Goal: Task Accomplishment & Management: Use online tool/utility

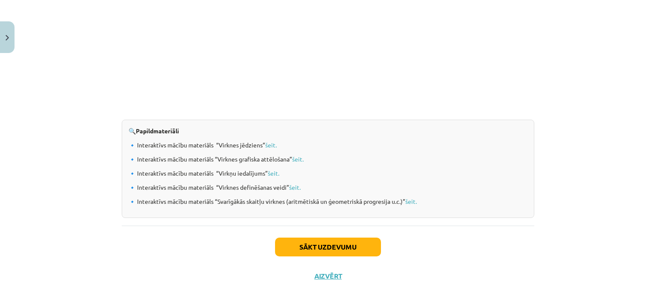
scroll to position [900, 0]
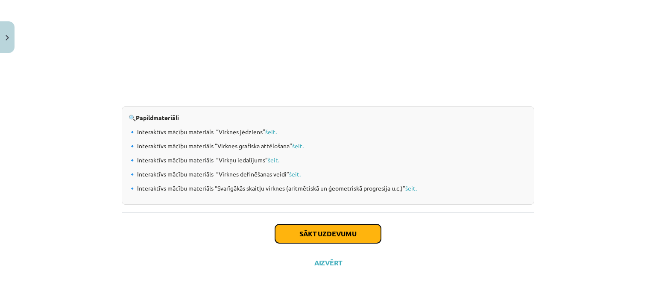
click at [315, 229] on button "Sākt uzdevumu" at bounding box center [328, 233] width 106 height 19
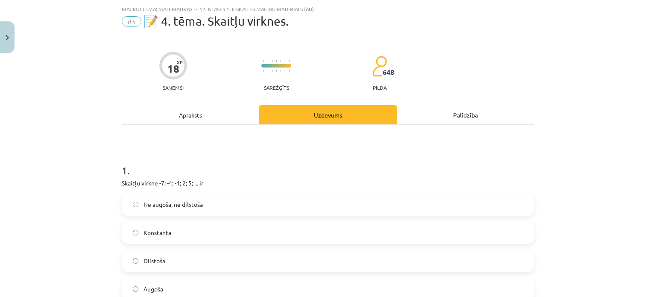
scroll to position [0, 0]
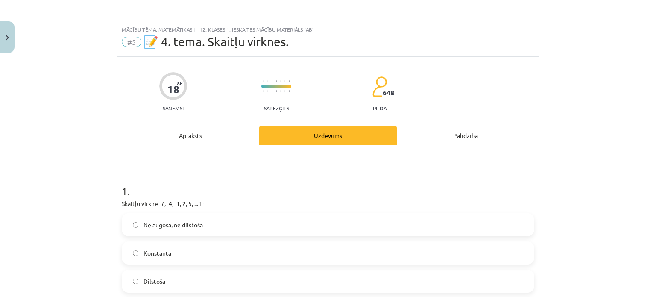
click at [309, 229] on label "Ne augoša, ne dilstoša" at bounding box center [328, 224] width 411 height 21
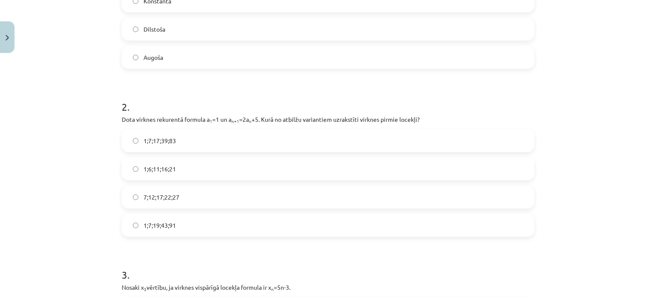
scroll to position [252, 0]
click at [185, 143] on label "1;7;17;39;83" at bounding box center [328, 139] width 411 height 21
click at [174, 230] on label "1;7;19;43;91" at bounding box center [328, 224] width 411 height 21
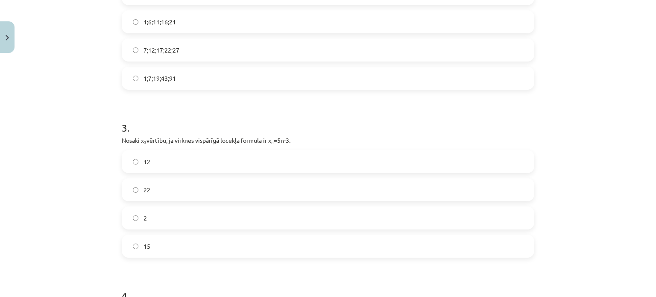
scroll to position [400, 0]
click at [248, 155] on label "12" at bounding box center [328, 160] width 411 height 21
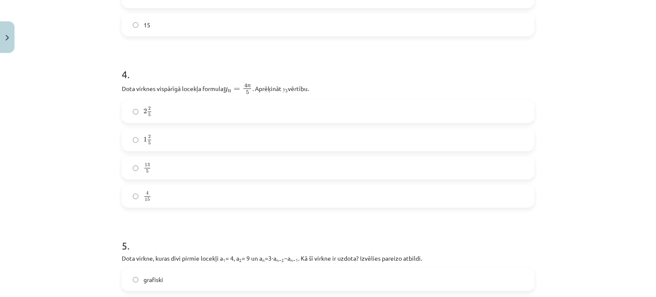
scroll to position [622, 0]
click at [252, 114] on label "2 2 5 2 2 5" at bounding box center [328, 110] width 411 height 21
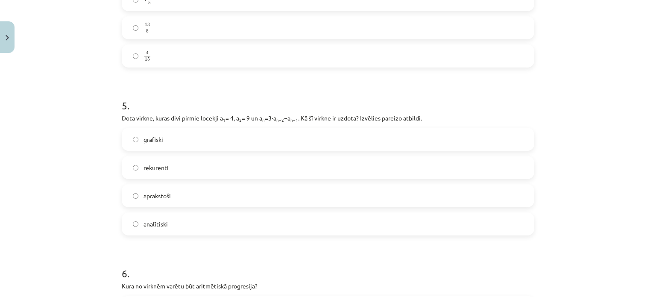
scroll to position [764, 0]
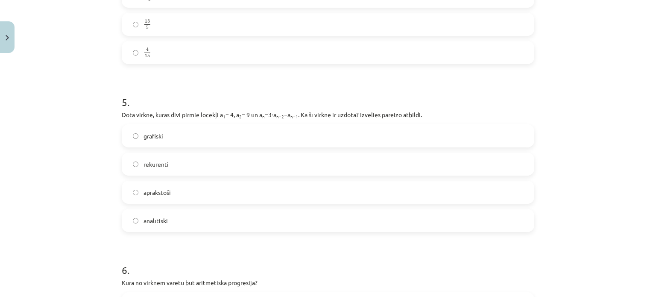
drag, startPoint x: 252, startPoint y: 114, endPoint x: 231, endPoint y: 80, distance: 40.4
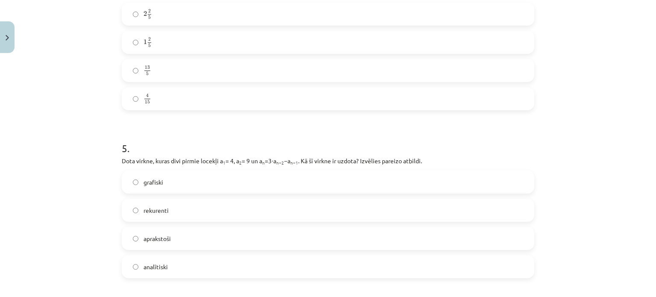
scroll to position [719, 0]
click at [249, 205] on label "rekurenti" at bounding box center [328, 209] width 411 height 21
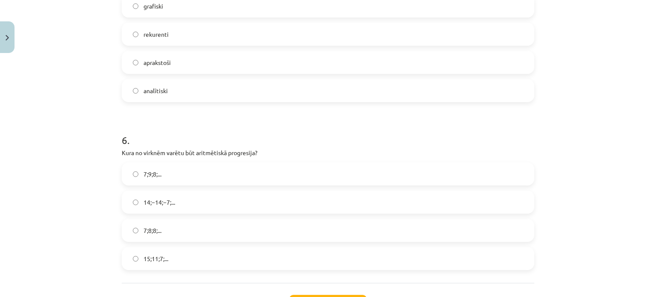
scroll to position [919, 0]
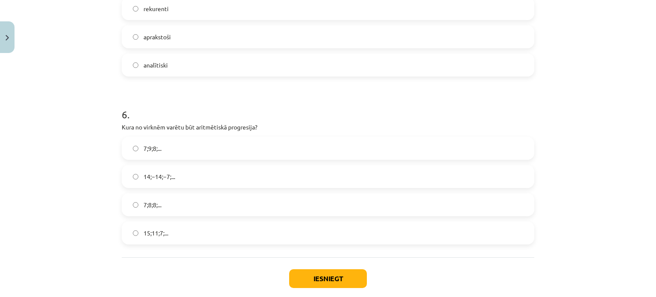
click at [187, 174] on label "14;−14;−7;..." at bounding box center [328, 176] width 411 height 21
click at [315, 274] on button "Iesniegt" at bounding box center [328, 278] width 78 height 19
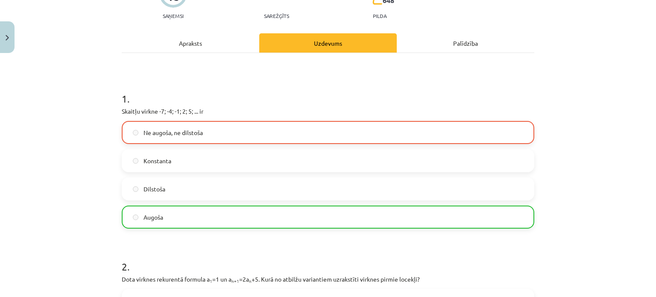
scroll to position [94, 0]
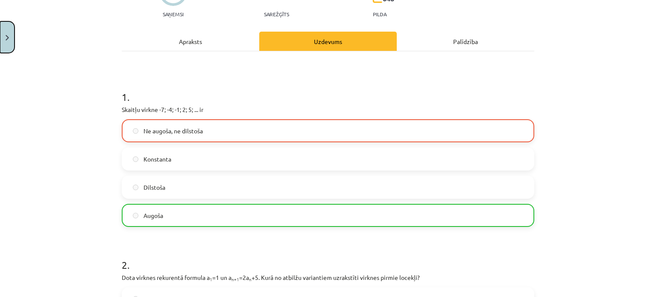
click at [12, 34] on button "Close" at bounding box center [7, 37] width 15 height 32
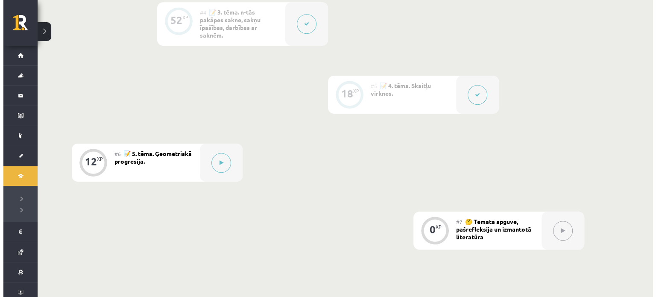
scroll to position [490, 0]
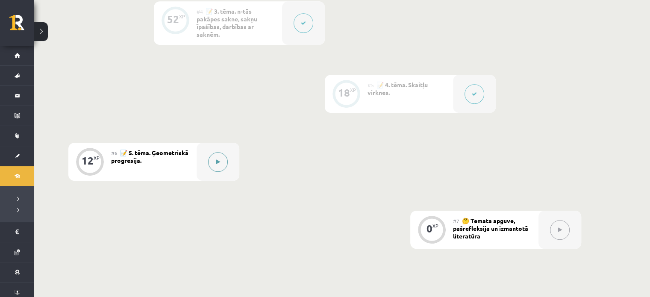
click at [214, 154] on button at bounding box center [218, 162] width 20 height 20
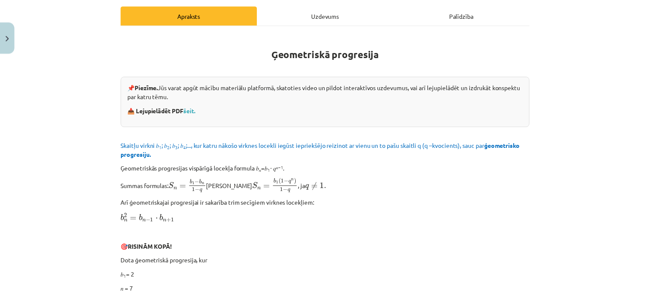
scroll to position [122, 0]
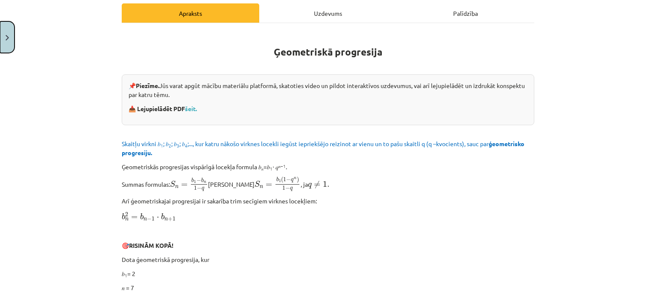
click at [11, 47] on button "Close" at bounding box center [7, 37] width 15 height 32
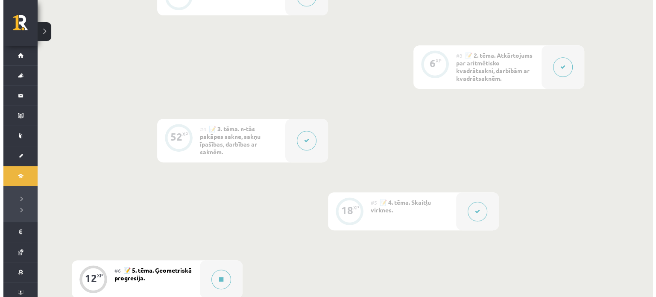
scroll to position [371, 0]
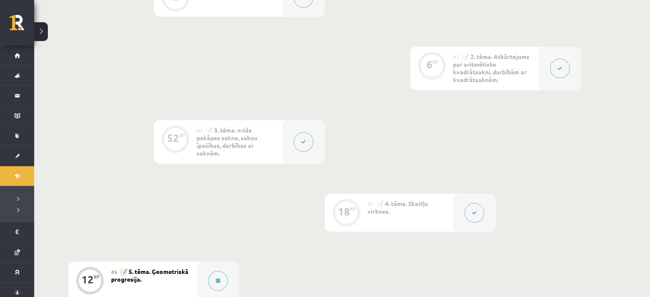
click at [475, 212] on icon at bounding box center [474, 212] width 5 height 5
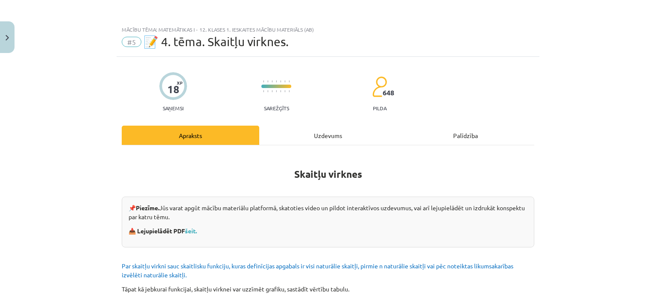
click at [328, 131] on div "Uzdevums" at bounding box center [328, 135] width 138 height 19
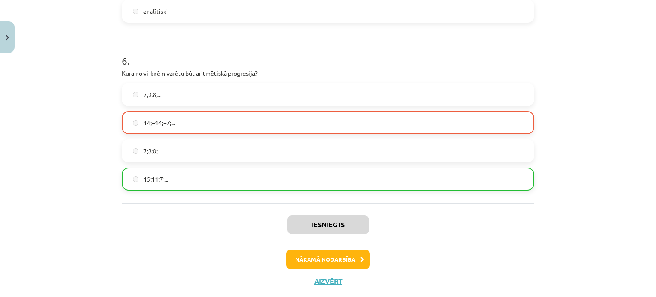
scroll to position [974, 0]
click at [324, 254] on button "Nākamā nodarbība" at bounding box center [328, 259] width 84 height 20
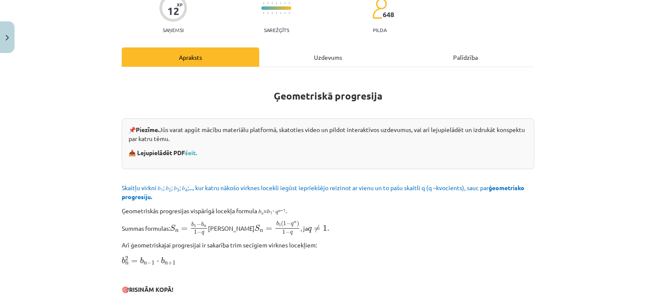
scroll to position [78, 0]
click at [2, 40] on button "Close" at bounding box center [7, 37] width 15 height 32
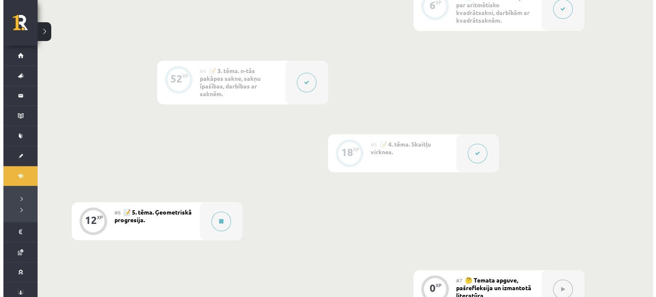
scroll to position [444, 0]
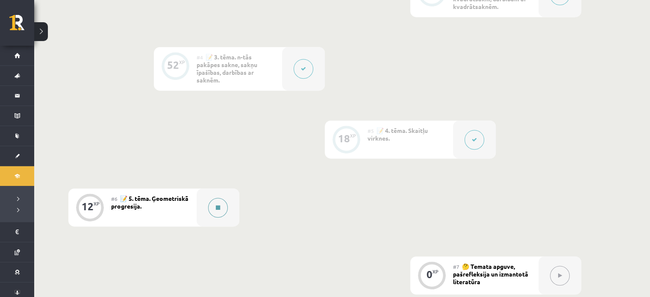
click at [222, 206] on button at bounding box center [218, 208] width 20 height 20
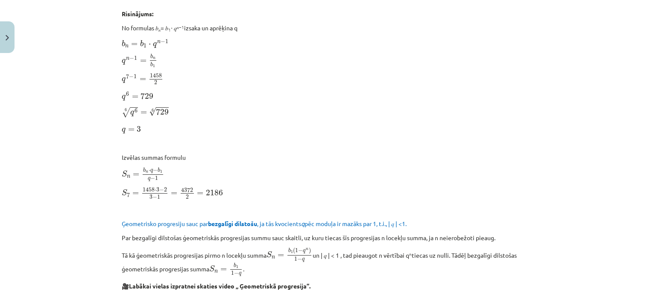
scroll to position [449, 0]
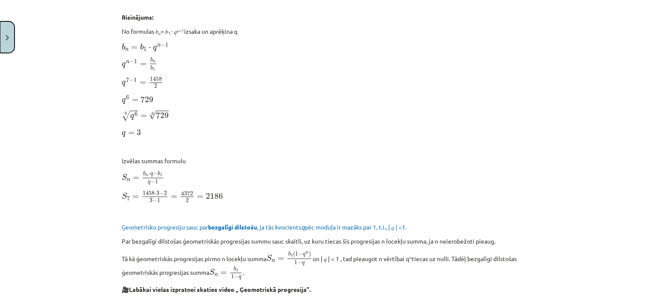
click at [9, 37] on img "Close" at bounding box center [7, 38] width 3 height 6
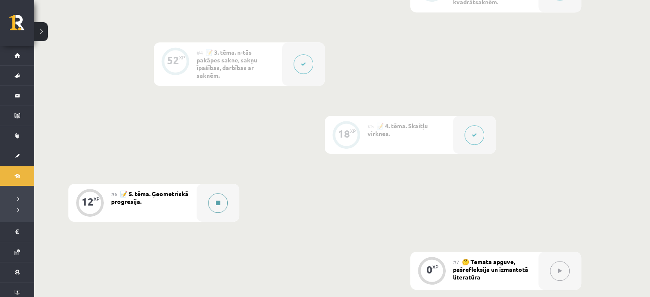
click at [214, 203] on button at bounding box center [218, 203] width 20 height 20
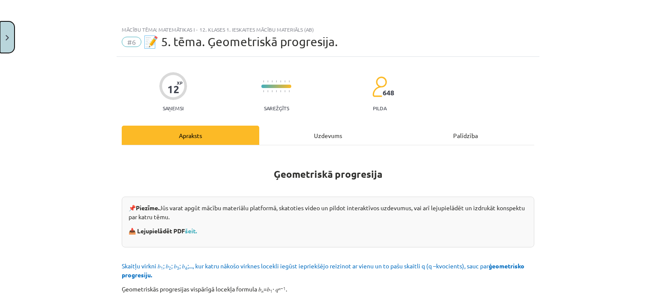
click at [6, 45] on button "Close" at bounding box center [7, 37] width 15 height 32
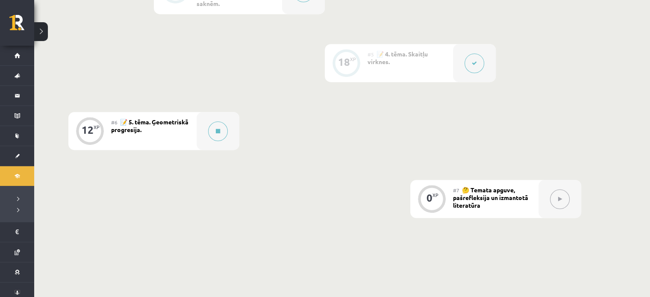
scroll to position [520, 0]
click at [42, 23] on button at bounding box center [41, 31] width 14 height 19
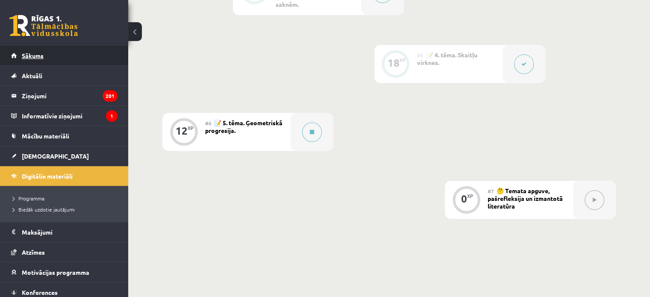
click at [85, 59] on link "Sākums" at bounding box center [64, 56] width 106 height 20
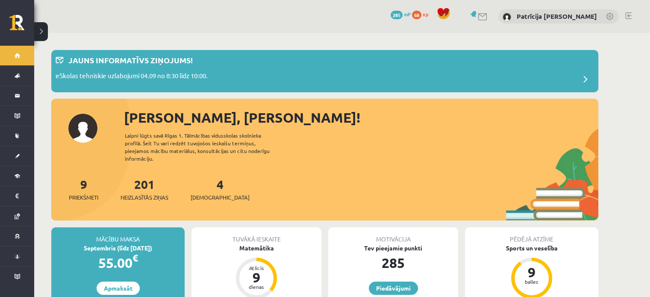
click at [424, 14] on div "68 xp" at bounding box center [422, 14] width 21 height 9
click at [402, 12] on span "285" at bounding box center [396, 15] width 12 height 9
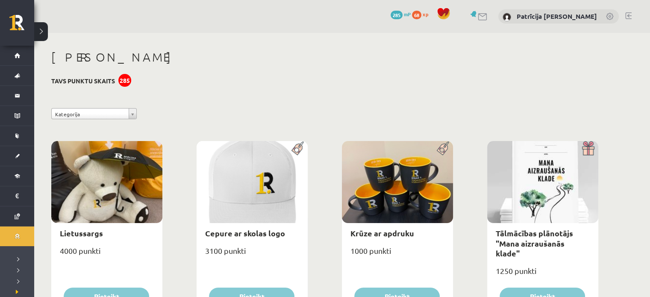
scroll to position [1, 0]
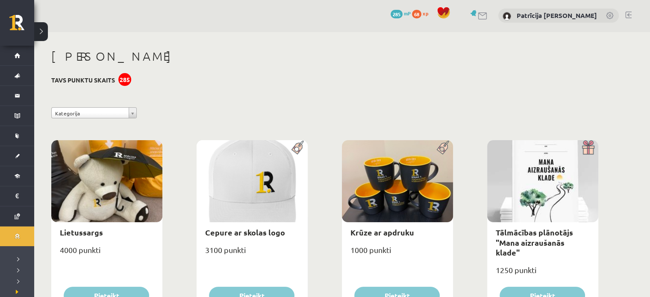
click at [421, 15] on span "68" at bounding box center [416, 14] width 9 height 9
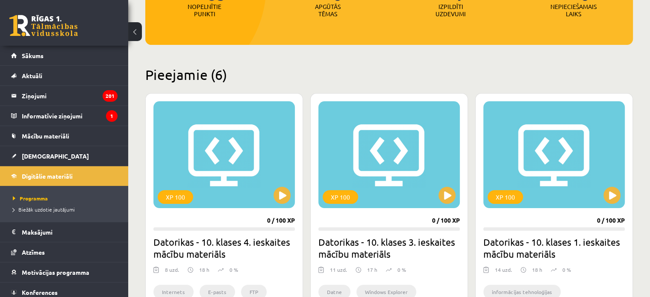
scroll to position [151, 0]
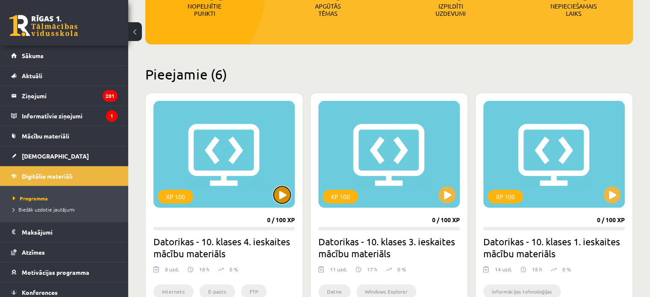
click at [280, 191] on button at bounding box center [281, 194] width 17 height 17
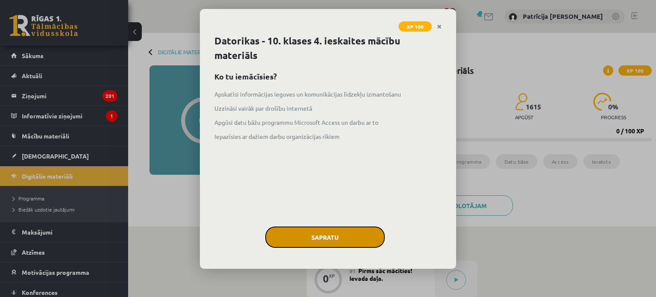
click at [306, 239] on button "Sapratu" at bounding box center [325, 236] width 120 height 21
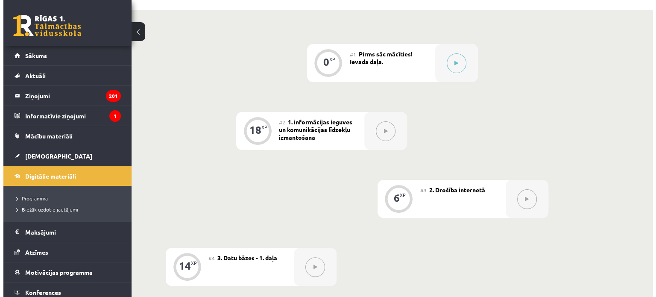
scroll to position [218, 0]
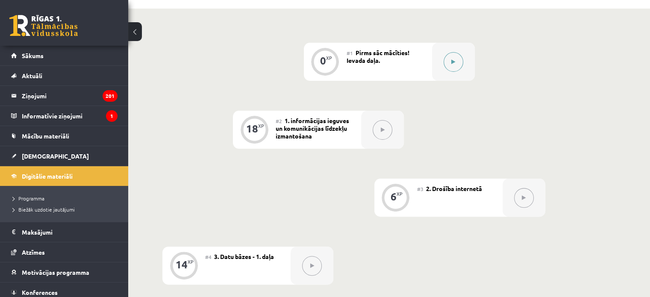
click at [451, 63] on icon at bounding box center [453, 61] width 4 height 5
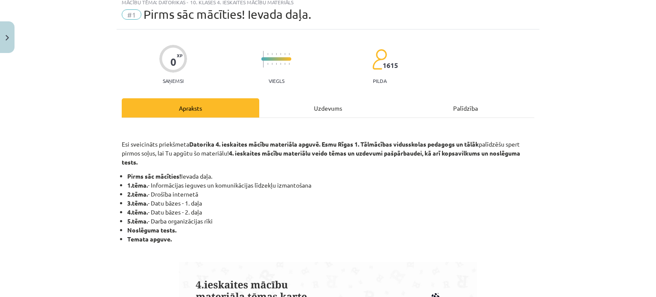
scroll to position [29, 0]
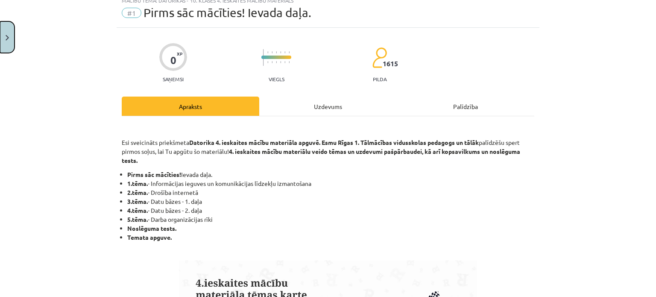
click at [7, 43] on button "Close" at bounding box center [7, 37] width 15 height 32
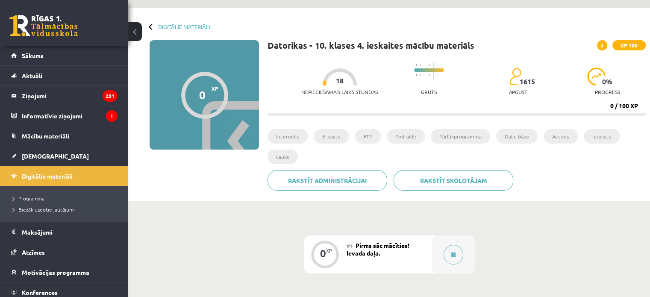
scroll to position [21, 0]
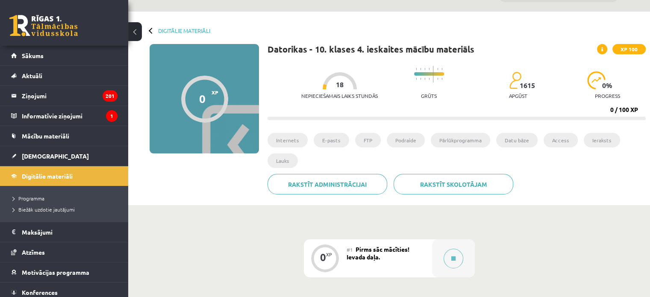
click at [136, 35] on button at bounding box center [135, 31] width 14 height 19
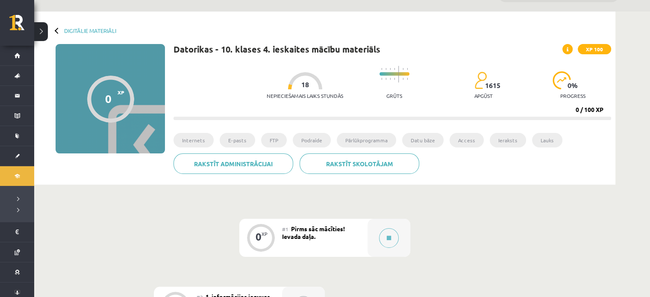
click at [41, 26] on button at bounding box center [41, 31] width 14 height 19
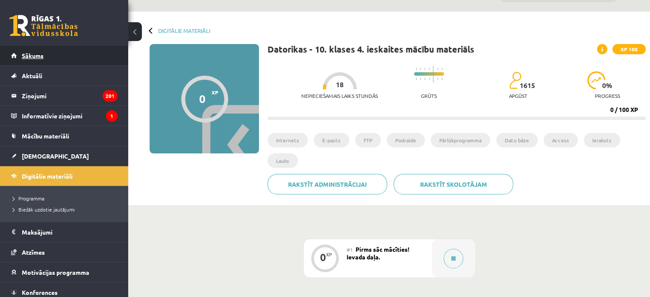
click at [71, 53] on link "Sākums" at bounding box center [64, 56] width 106 height 20
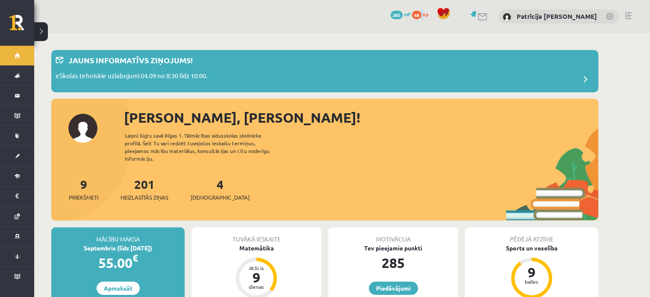
click at [432, 12] on div "68 xp" at bounding box center [422, 14] width 21 height 9
click at [421, 12] on span "68" at bounding box center [416, 15] width 9 height 9
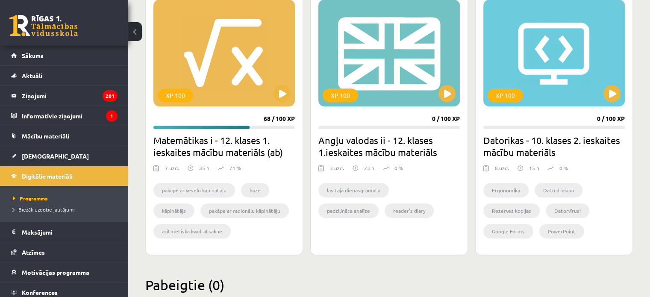
scroll to position [523, 0]
click at [110, 53] on link "Sākums" at bounding box center [64, 56] width 106 height 20
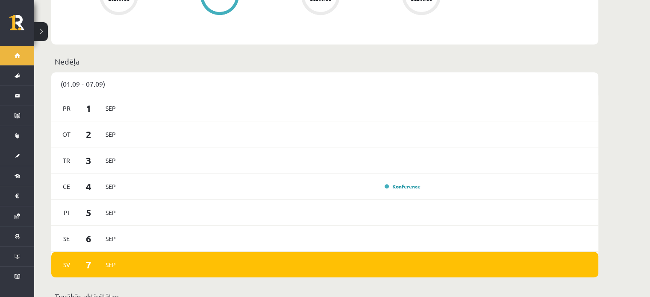
scroll to position [465, 0]
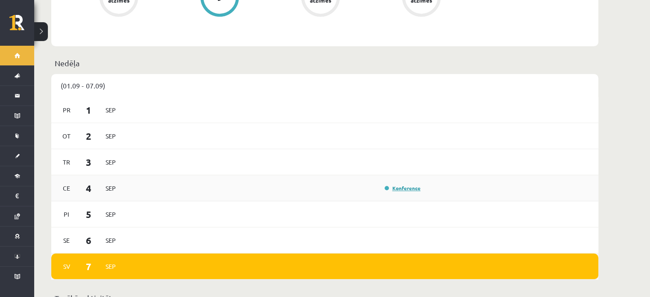
click at [390, 185] on link "Konference" at bounding box center [402, 188] width 36 height 7
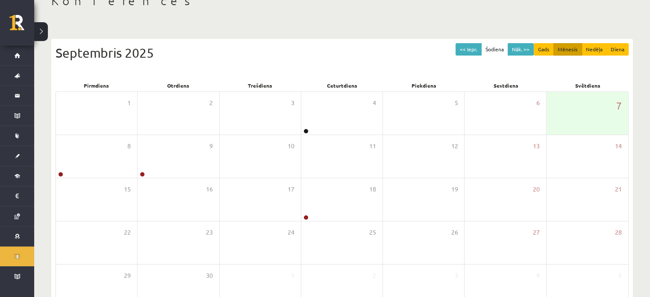
scroll to position [56, 0]
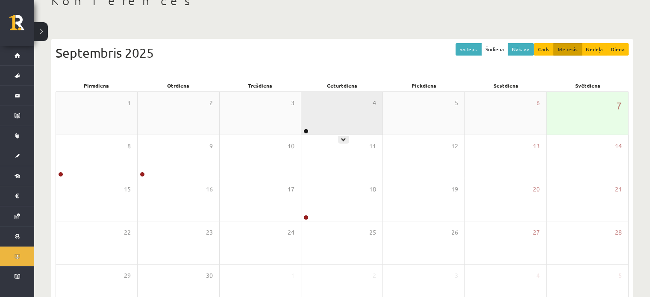
click at [359, 130] on div "4" at bounding box center [341, 113] width 81 height 43
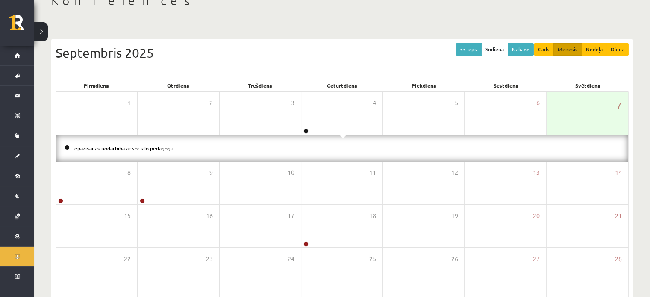
click at [250, 147] on li "Iepazīšanās nodarbība ar sociālo pedagogu" at bounding box center [342, 148] width 555 height 9
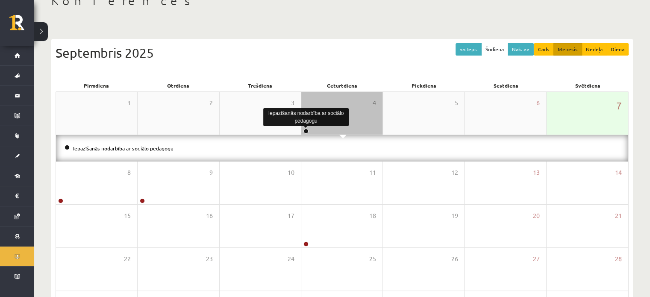
click at [306, 130] on link at bounding box center [305, 131] width 5 height 5
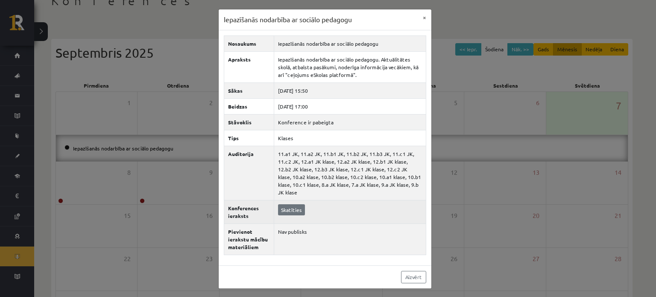
drag, startPoint x: 277, startPoint y: 201, endPoint x: 287, endPoint y: 200, distance: 9.9
click at [287, 200] on td "Skatīties" at bounding box center [350, 211] width 152 height 23
click at [287, 204] on link "Skatīties" at bounding box center [291, 209] width 27 height 11
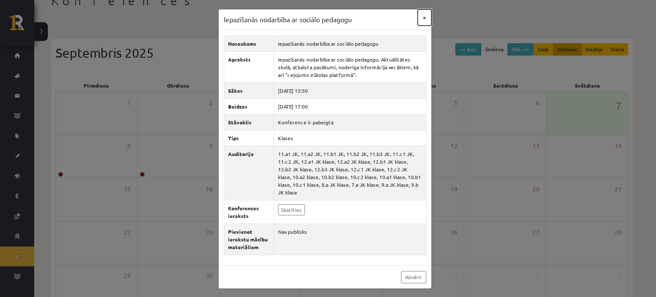
click at [426, 16] on button "×" at bounding box center [425, 17] width 14 height 16
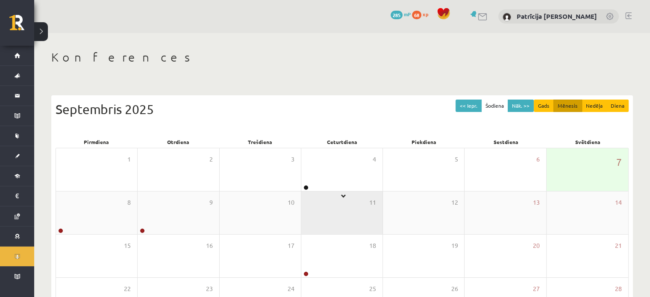
scroll to position [111, 0]
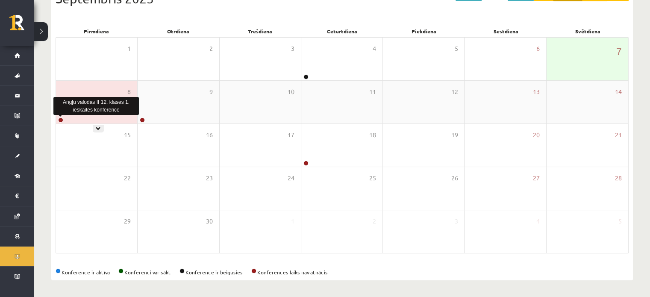
click at [60, 119] on link at bounding box center [60, 119] width 5 height 5
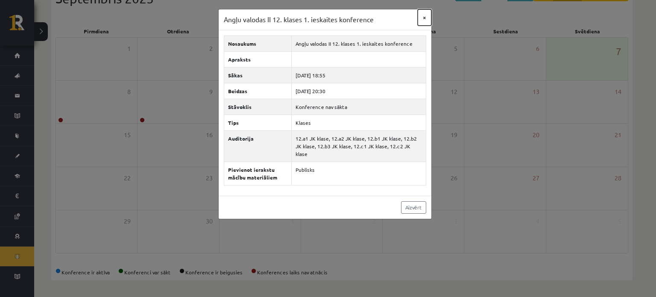
click at [422, 19] on button "×" at bounding box center [425, 17] width 14 height 16
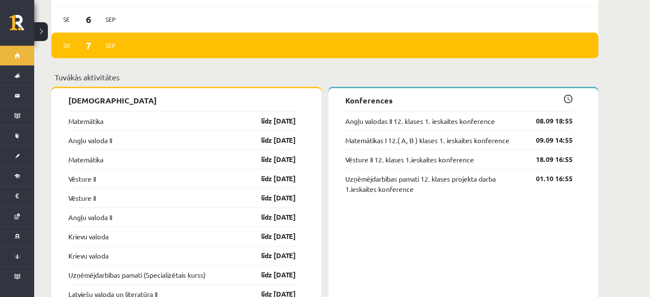
scroll to position [686, 0]
